Goal: Task Accomplishment & Management: Manage account settings

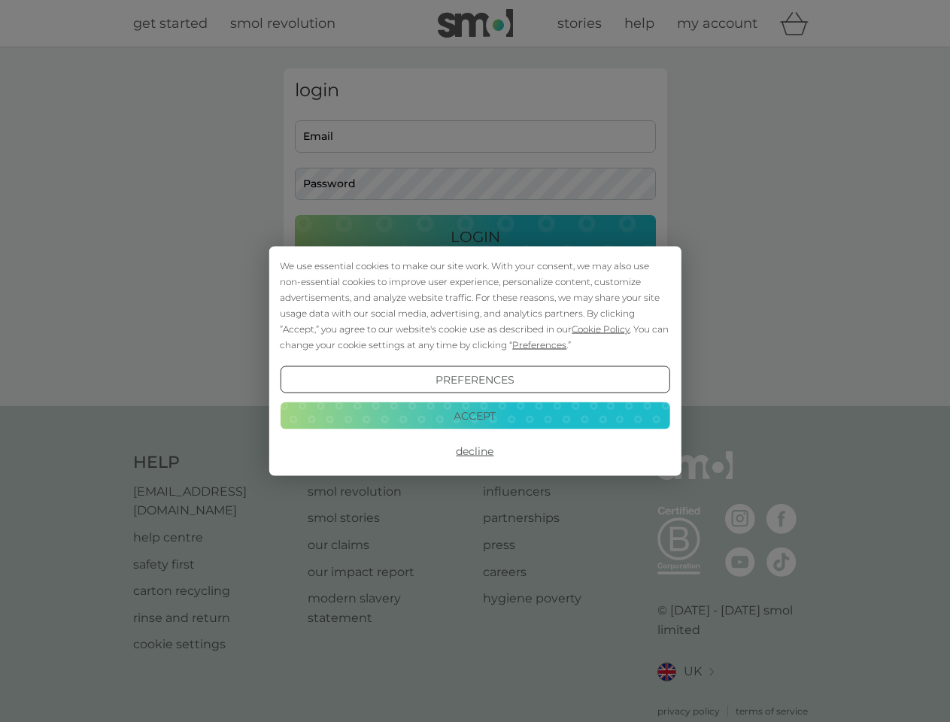
click at [601, 329] on span "Cookie Policy" at bounding box center [601, 329] width 58 height 11
click at [538, 345] on div "login Email Password Login ● ● ● ● ● ● ● ● ● ● ● ● ● ● ● ● ● ● ● ● ● ● ● ● ● ● …" at bounding box center [476, 226] width 384 height 317
click at [475, 380] on div "login Email Password Login ● ● ● ● ● ● ● ● ● ● ● ● ● ● ● ● ● ● ● ● ● ● ● ● ● ● …" at bounding box center [476, 226] width 384 height 317
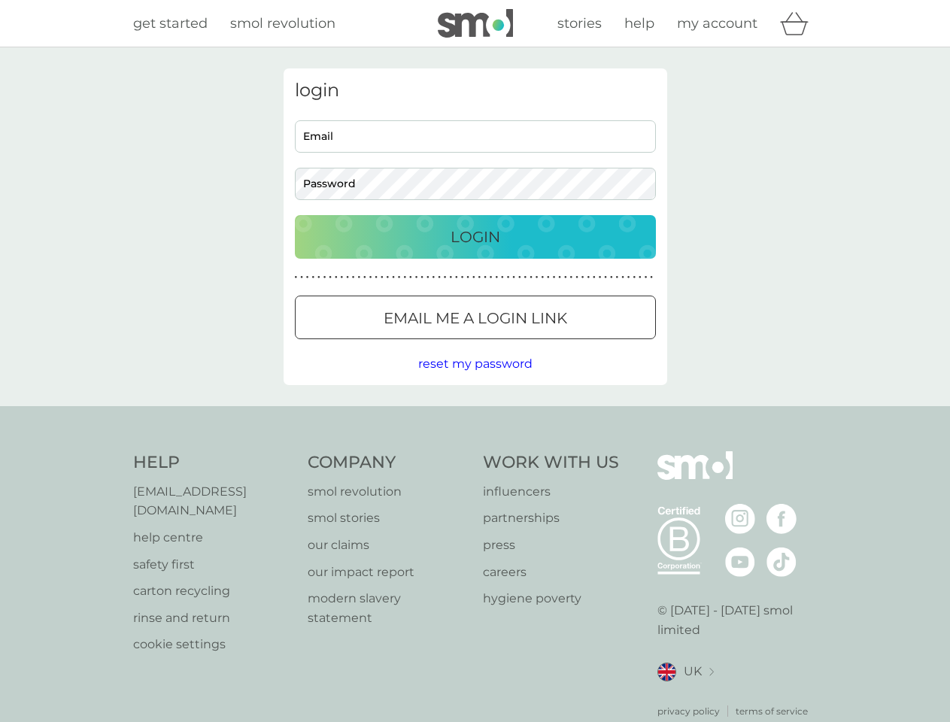
click at [475, 451] on div "Help [EMAIL_ADDRESS][DOMAIN_NAME] help centre safety first carton recycling rin…" at bounding box center [475, 584] width 685 height 267
click at [475, 415] on div "Help [EMAIL_ADDRESS][DOMAIN_NAME] help centre safety first carton recycling rin…" at bounding box center [475, 584] width 950 height 357
